Goal: Check status: Check status

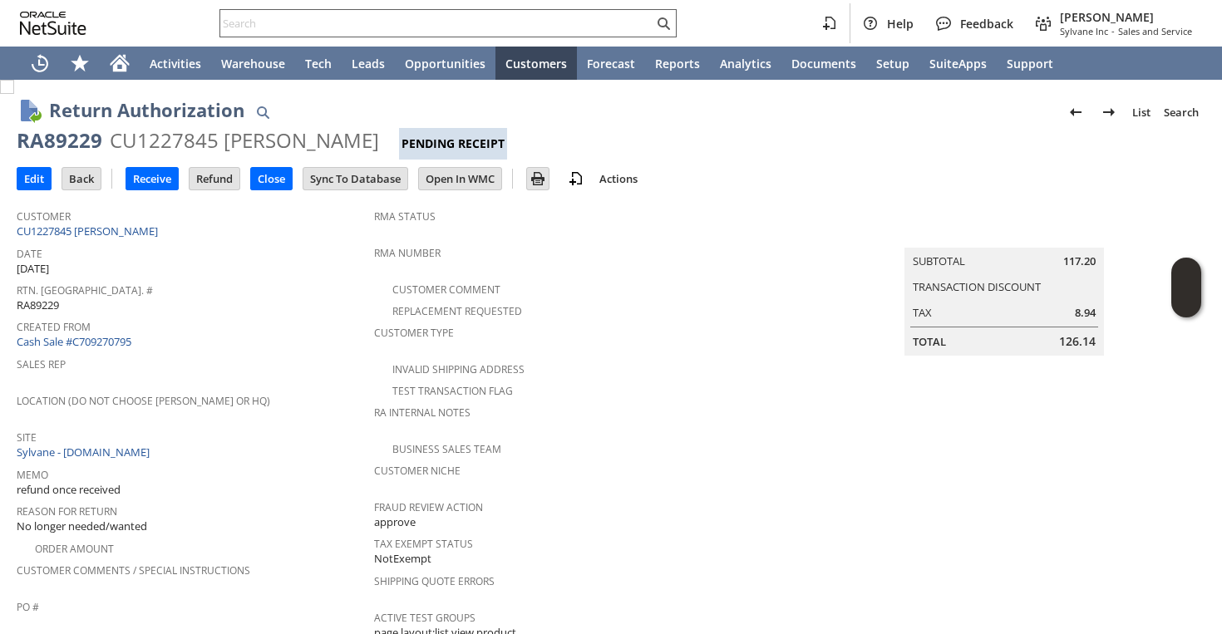
click at [422, 30] on input "text" at bounding box center [436, 23] width 433 height 20
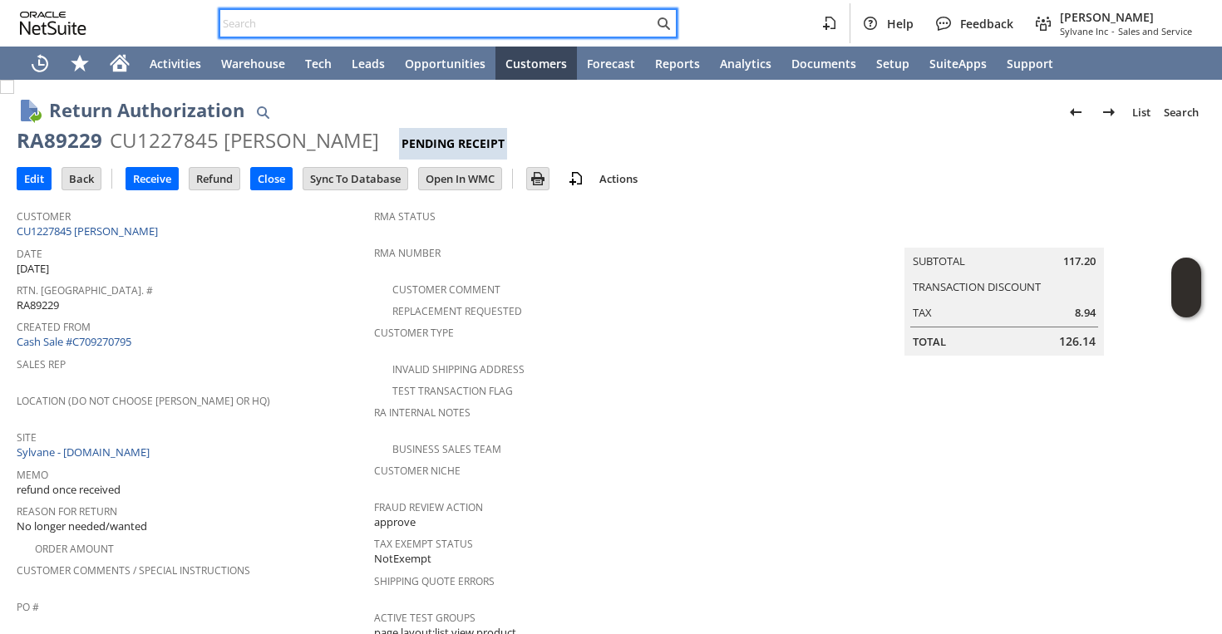
paste input "3104025225"
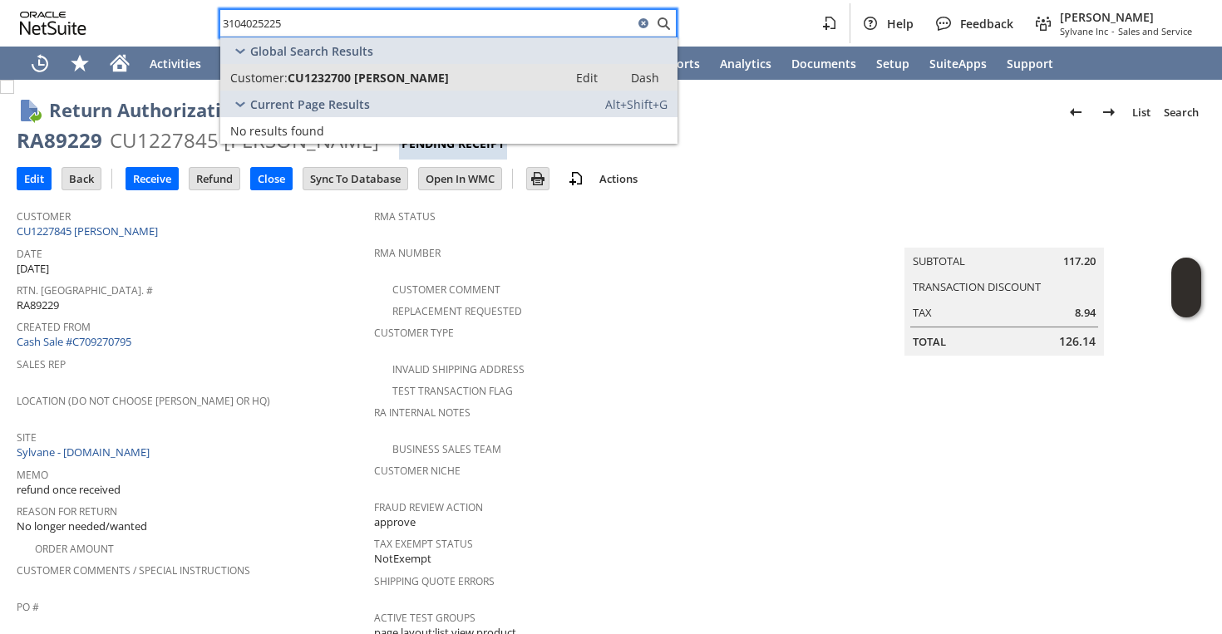
type input "3104025225"
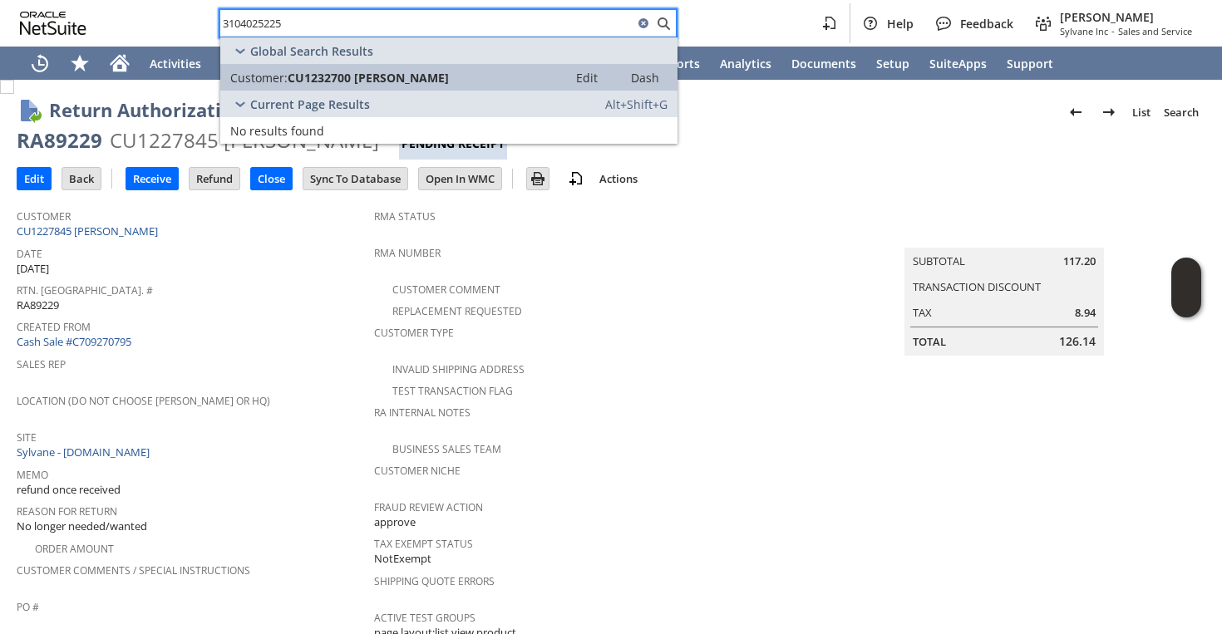
click at [405, 84] on span "CU1232700 [PERSON_NAME]" at bounding box center [368, 78] width 161 height 16
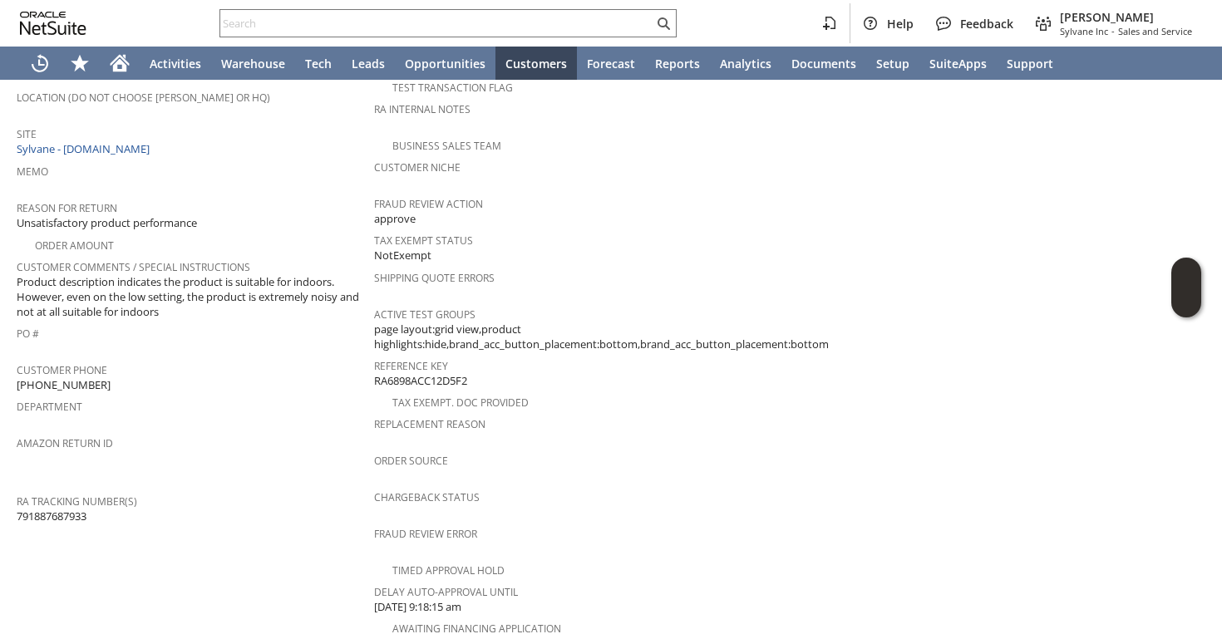
scroll to position [307, 0]
click at [77, 498] on td "Customer CU1232700 Jack Altura Date 8/10/2025 Rtn. Auth. # RA88997 Created From…" at bounding box center [195, 304] width 357 height 821
click at [77, 496] on td "RA Tracking Number(s) 791887687933" at bounding box center [195, 504] width 357 height 37
click at [74, 505] on span "791887687933" at bounding box center [52, 513] width 70 height 16
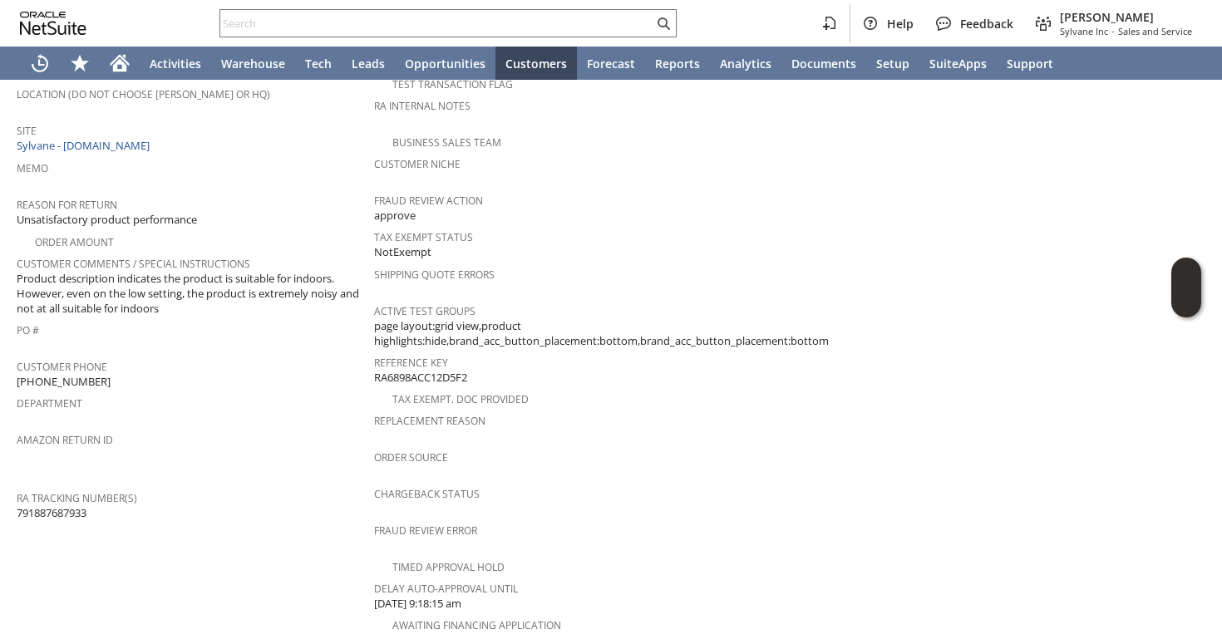
copy span "791887687933"
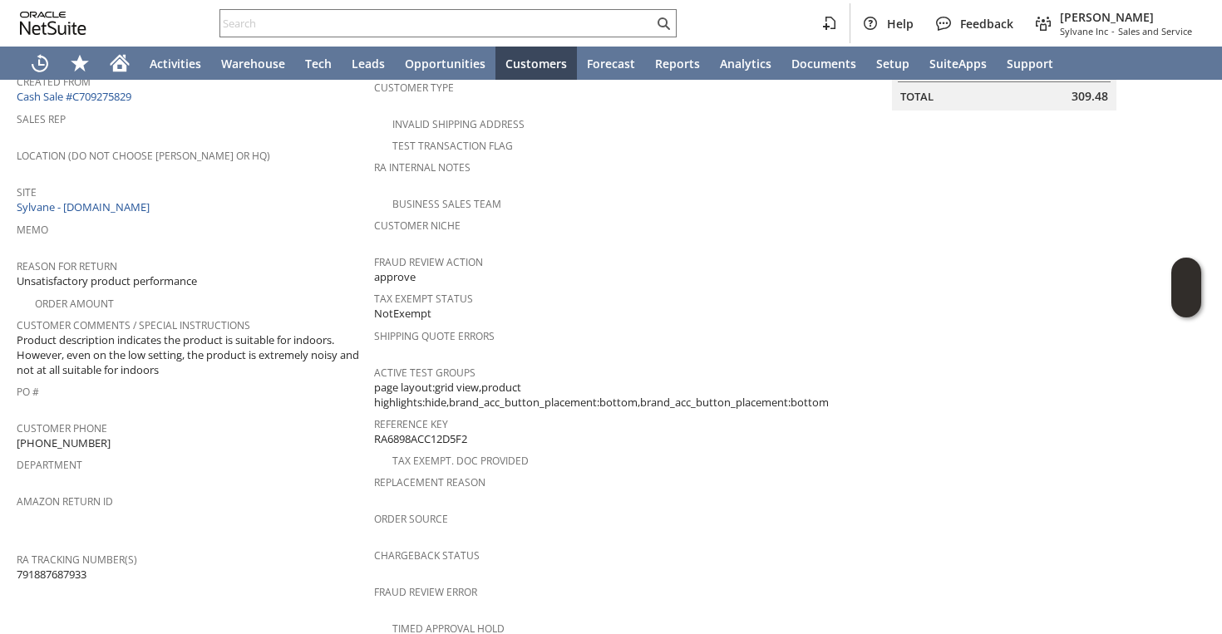
scroll to position [0, 0]
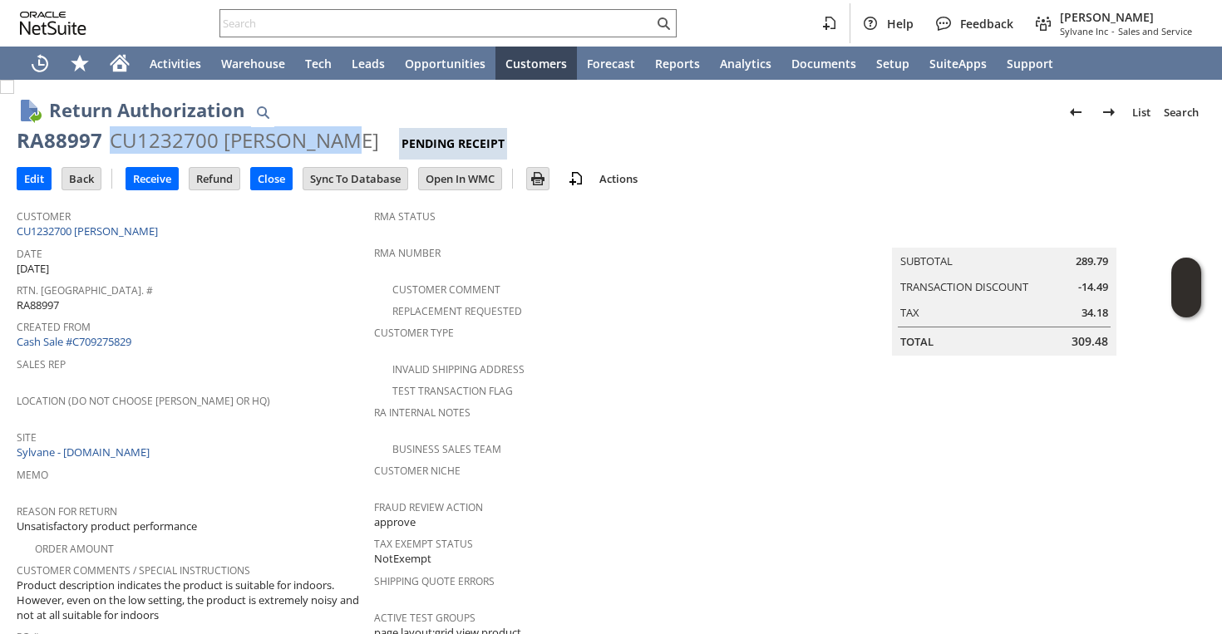
drag, startPoint x: 106, startPoint y: 137, endPoint x: 315, endPoint y: 139, distance: 208.7
click at [315, 139] on div "RA88997 CU1232700 Jack Altura Pending Receipt" at bounding box center [611, 143] width 1189 height 32
copy div "CU1232700 Jack Altura"
click at [121, 226] on link "CU1232700 Jack Altura" at bounding box center [89, 231] width 145 height 15
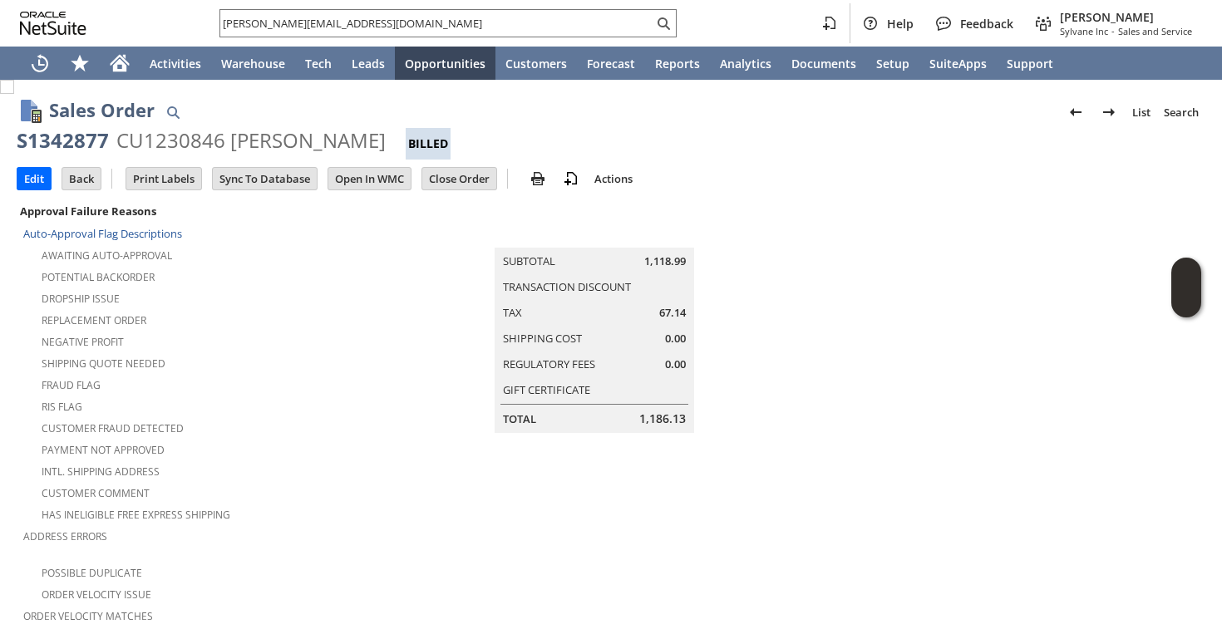
scroll to position [1176, 0]
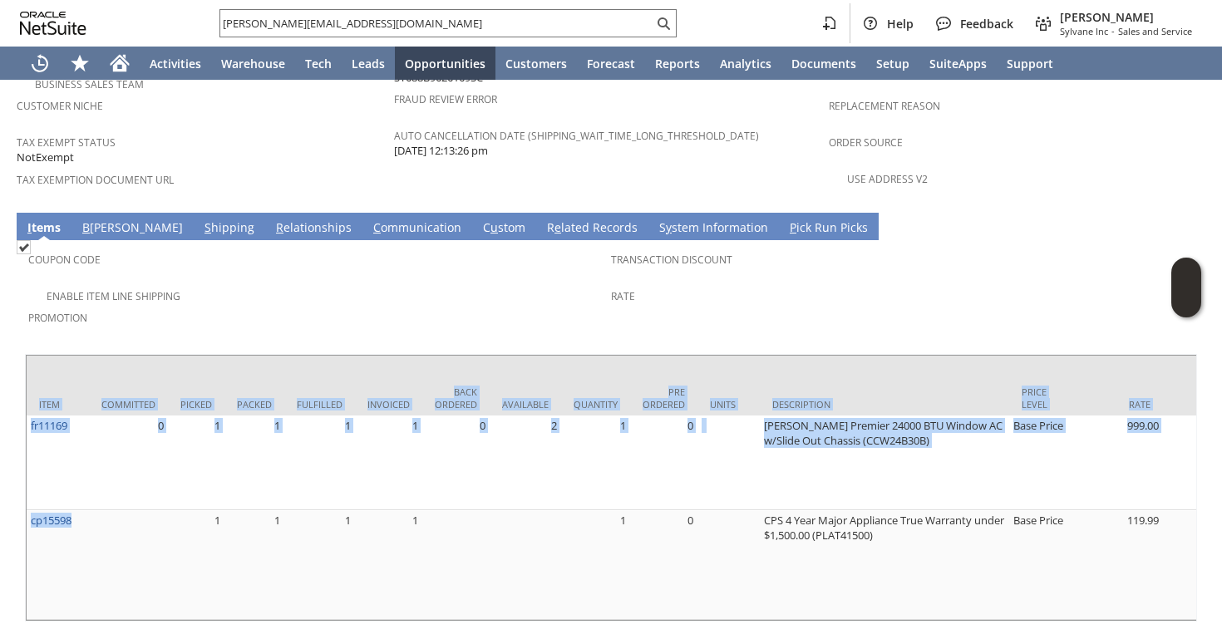
click at [653, 284] on div "Rate" at bounding box center [898, 301] width 574 height 35
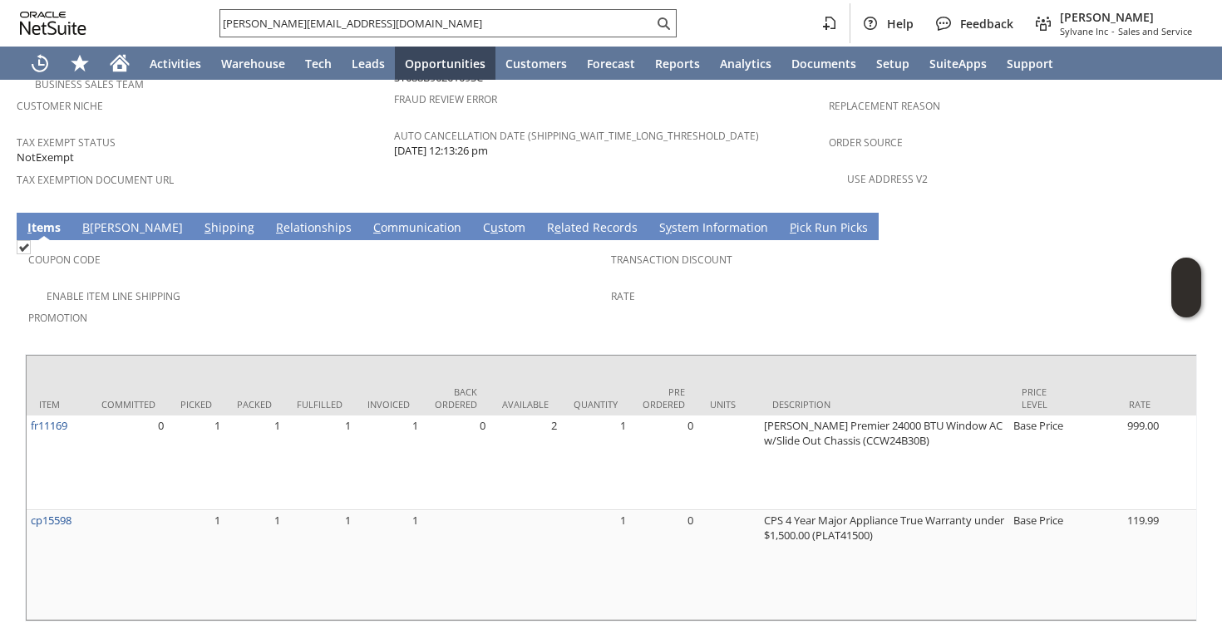
click at [540, 32] on input "mike@cpscentral.com" at bounding box center [436, 23] width 433 height 20
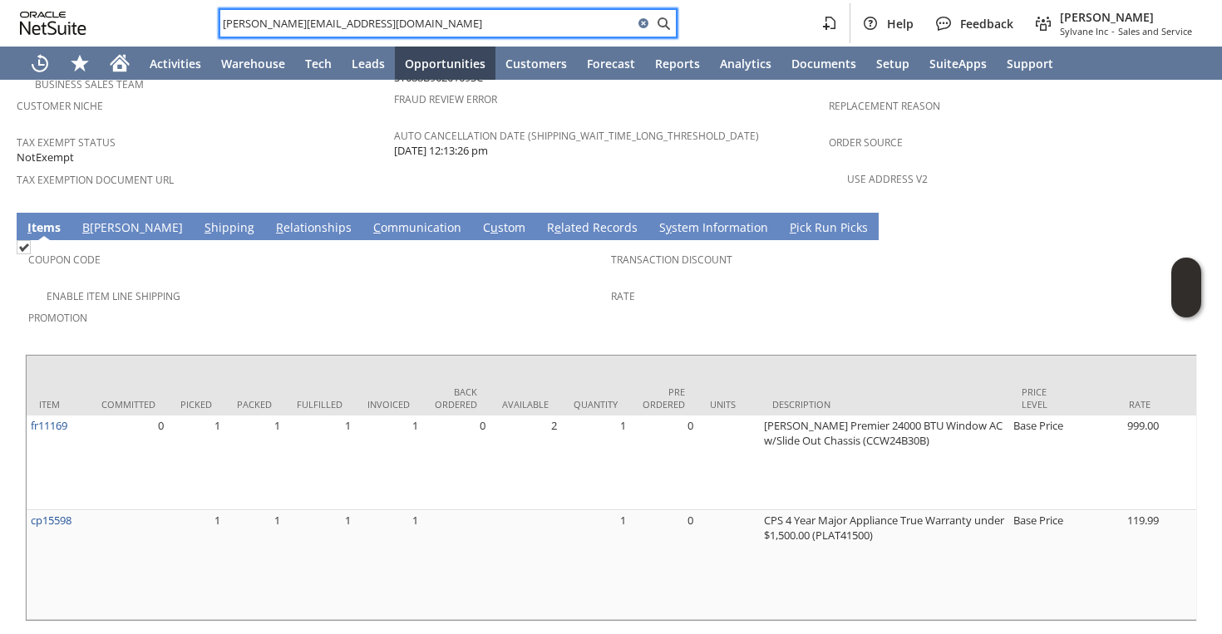
click at [540, 32] on input "mike@cpscentral.com" at bounding box center [426, 23] width 413 height 20
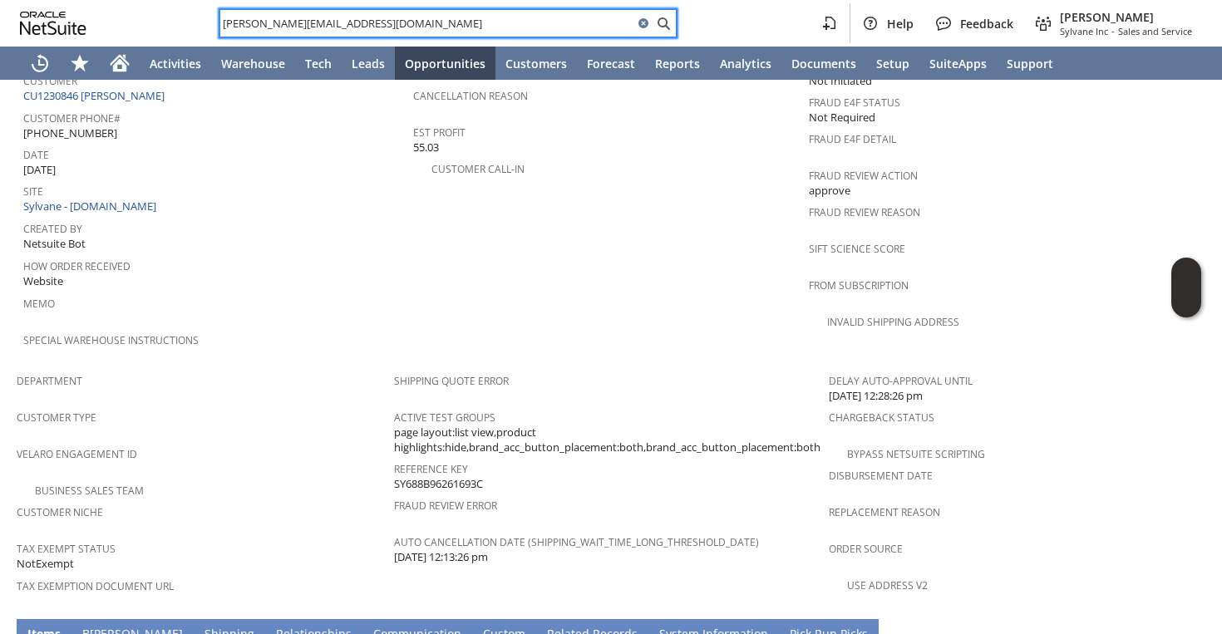
scroll to position [0, 0]
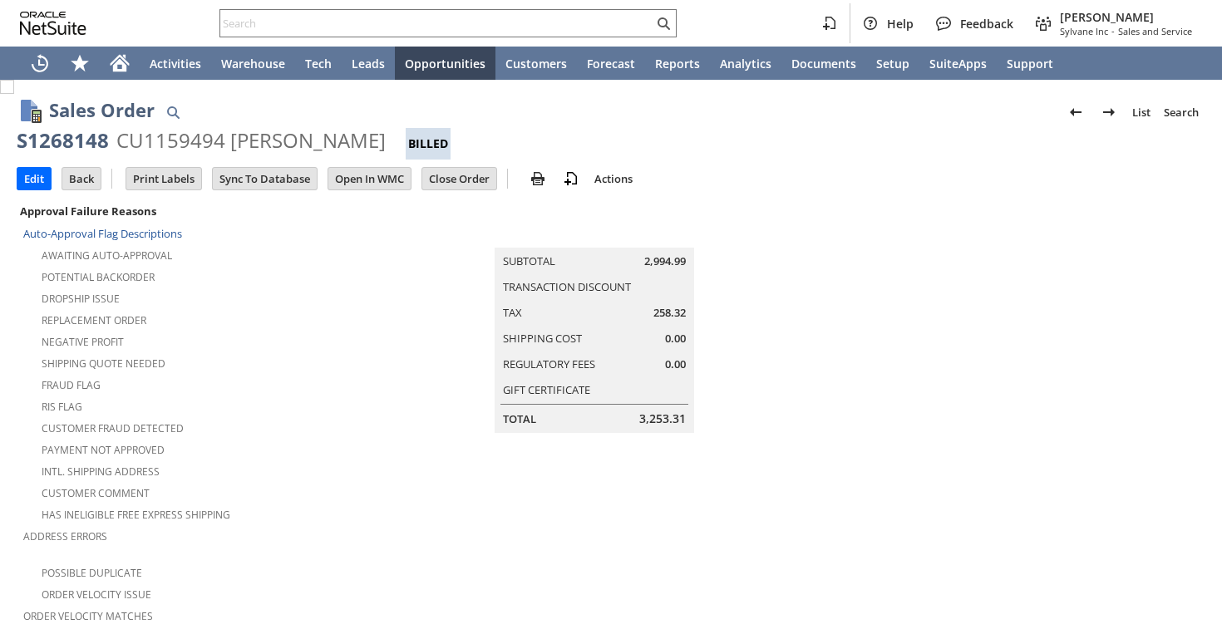
scroll to position [993, 0]
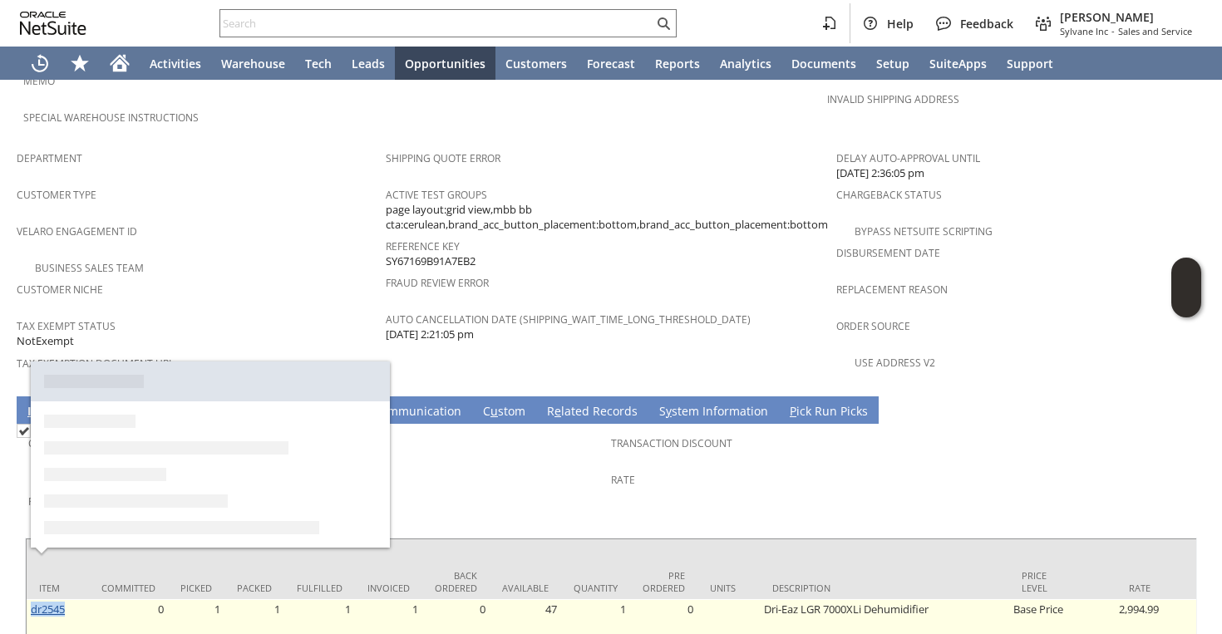
drag, startPoint x: 73, startPoint y: 566, endPoint x: 32, endPoint y: 562, distance: 41.8
click at [32, 599] on td "dr2545" at bounding box center [58, 631] width 62 height 65
copy link "dr2545"
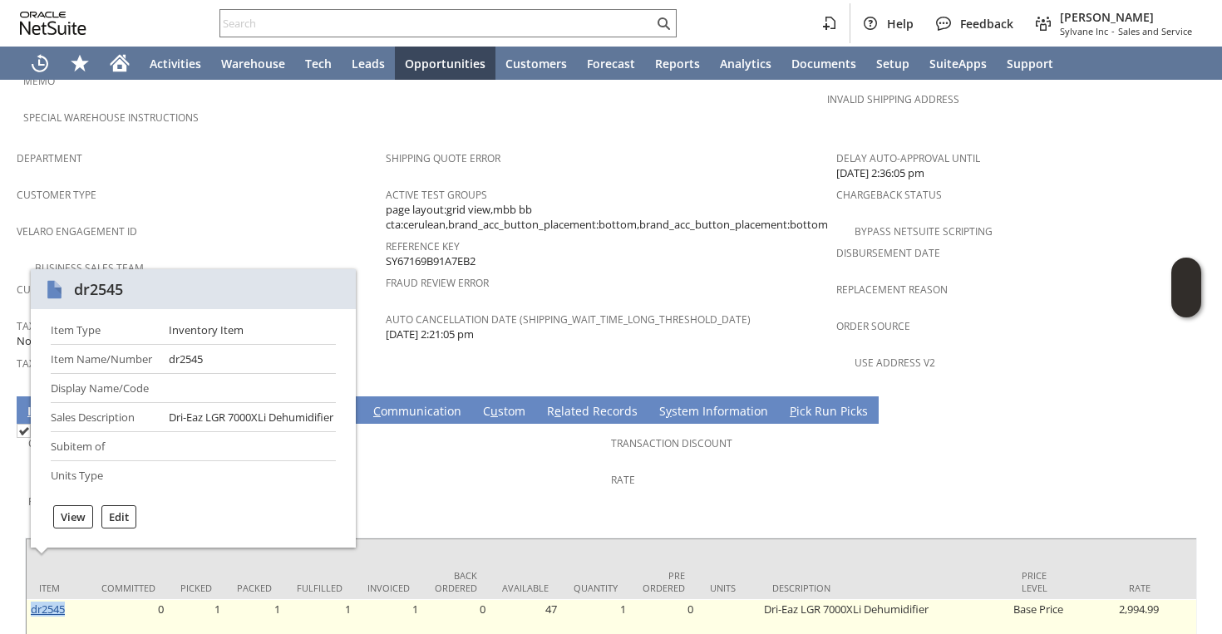
click at [64, 602] on link "dr2545" at bounding box center [48, 609] width 34 height 15
